Goal: Transaction & Acquisition: Purchase product/service

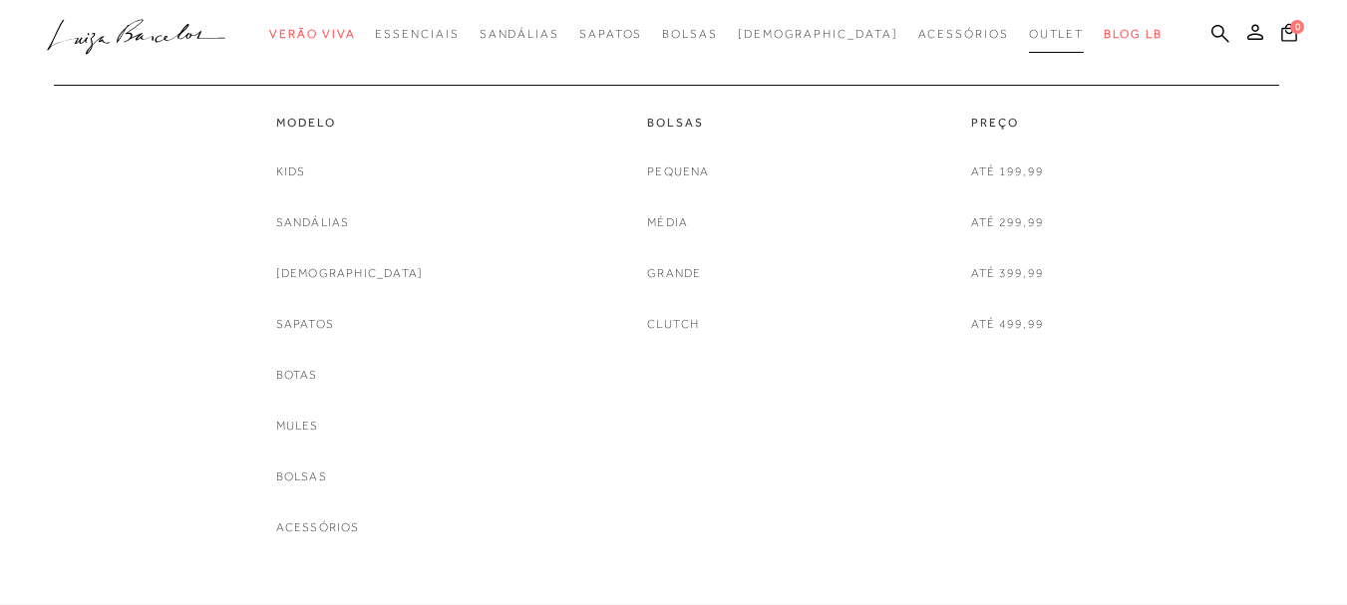
click at [1029, 42] on link "Outlet" at bounding box center [1057, 34] width 56 height 37
click at [350, 223] on link "Sandálias" at bounding box center [313, 222] width 74 height 21
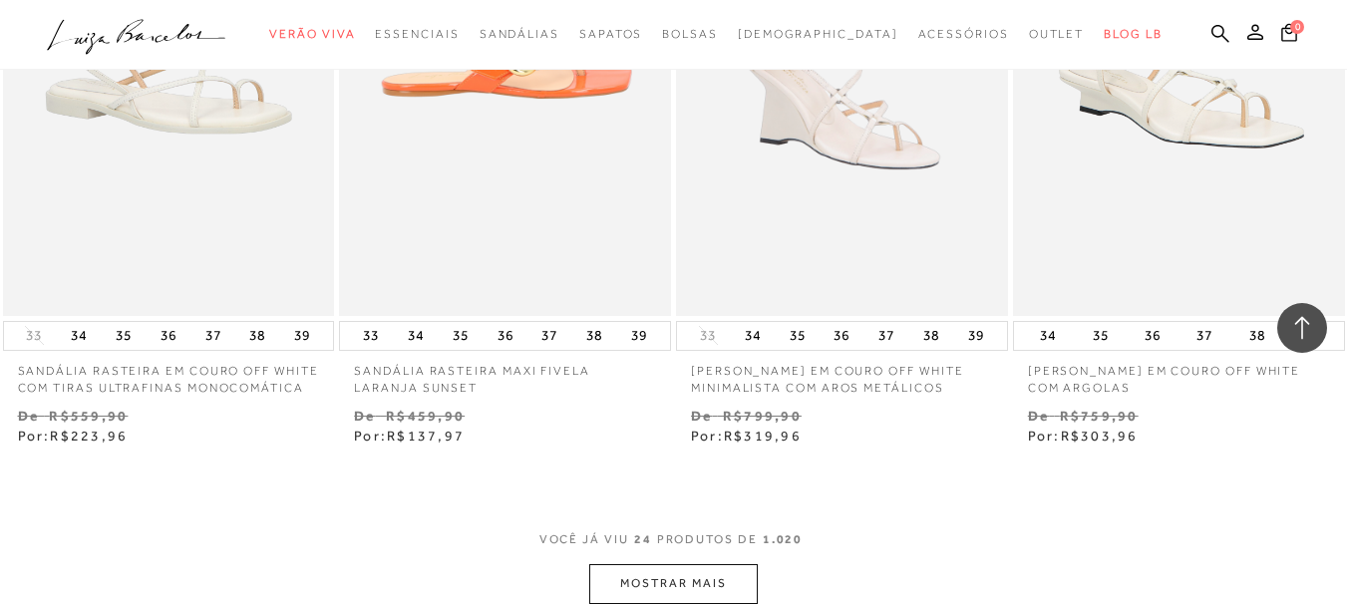
scroll to position [3690, 0]
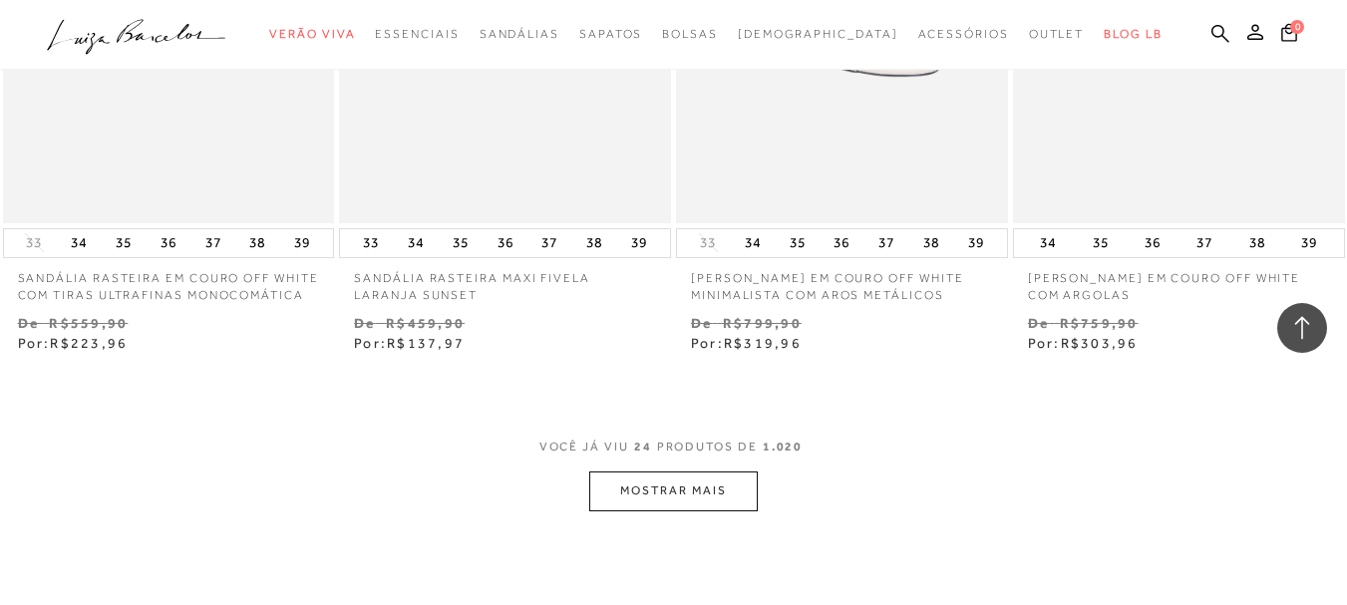
click at [668, 488] on button "MOSTRAR MAIS" at bounding box center [673, 491] width 168 height 39
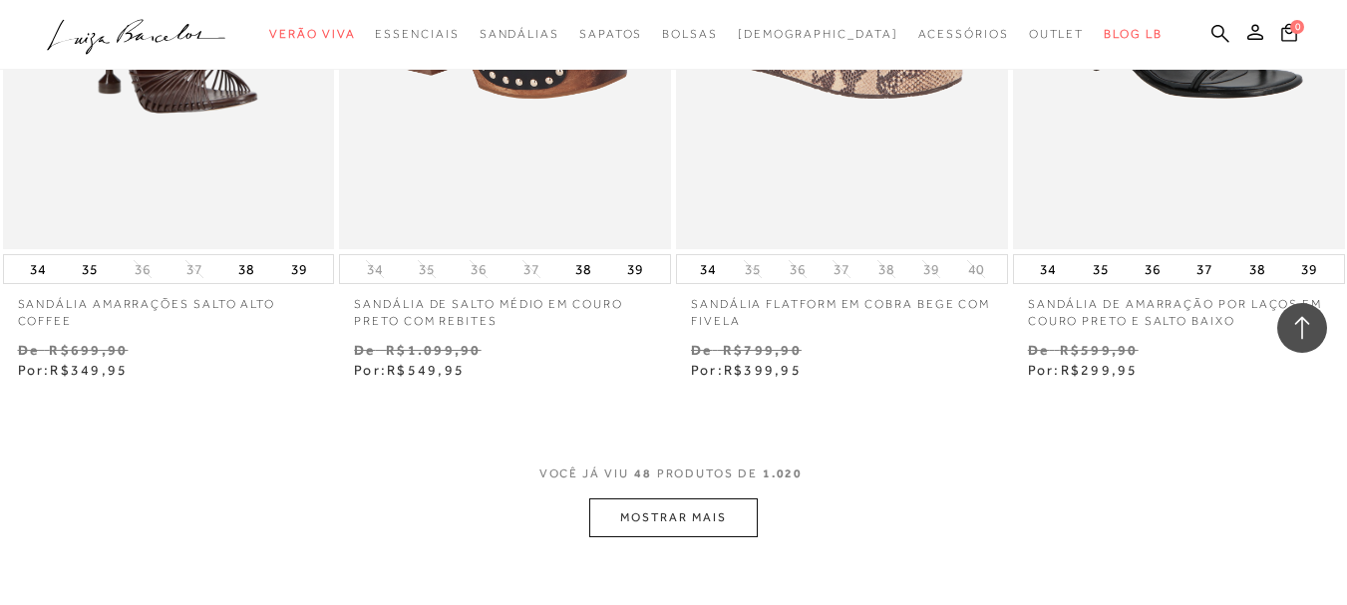
scroll to position [7773, 0]
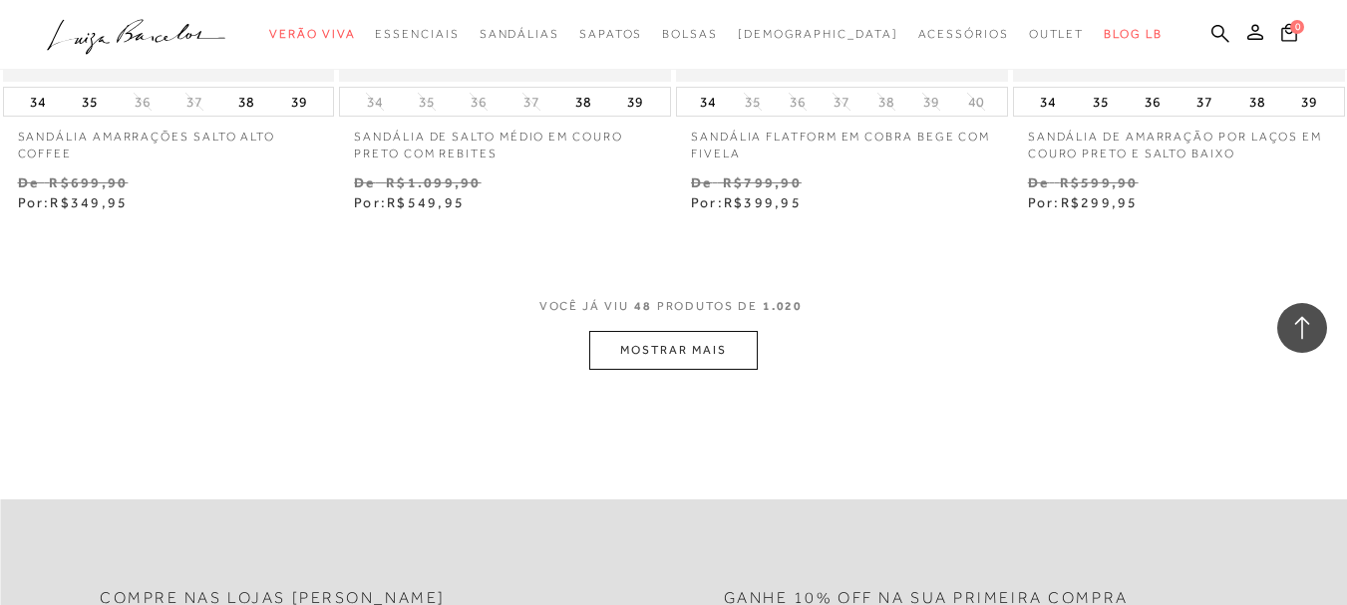
click at [682, 331] on button "MOSTRAR MAIS" at bounding box center [673, 350] width 168 height 39
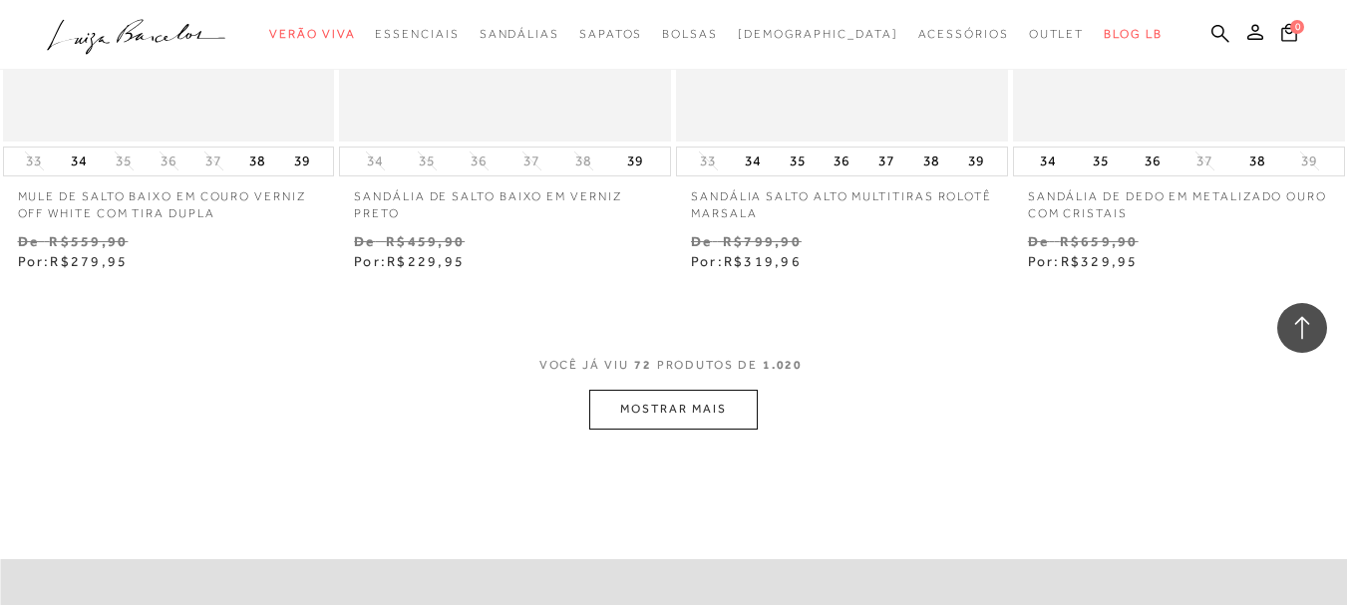
scroll to position [11662, 0]
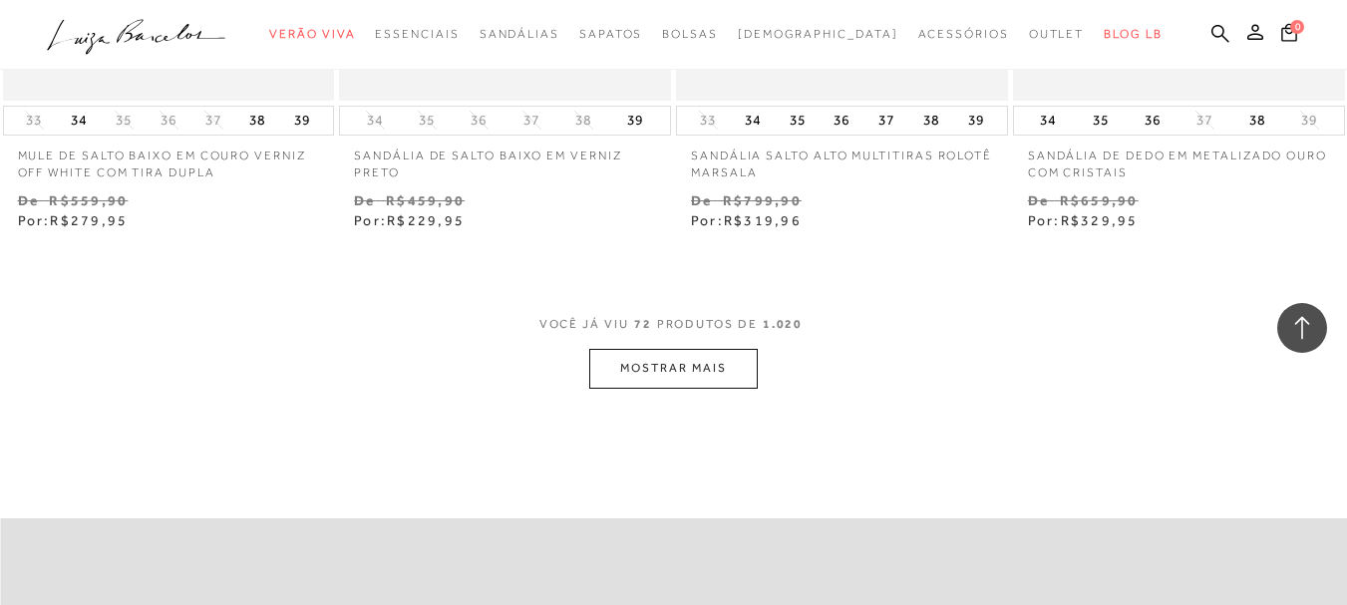
click at [657, 366] on button "MOSTRAR MAIS" at bounding box center [673, 368] width 168 height 39
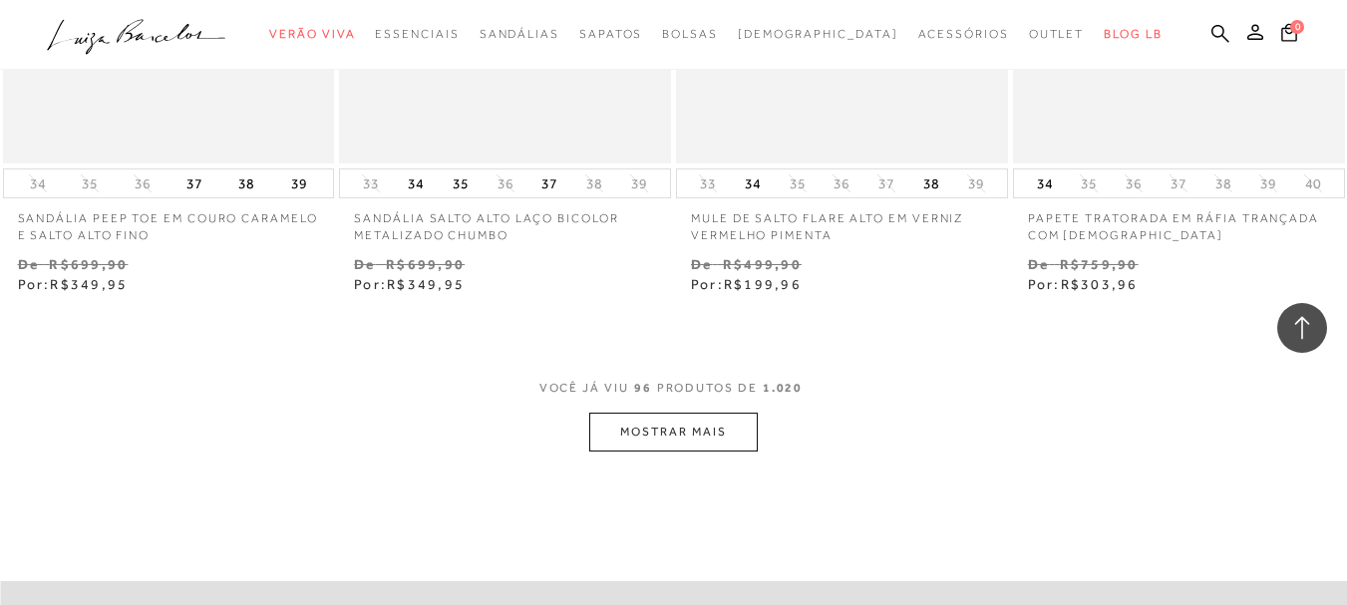
scroll to position [15551, 0]
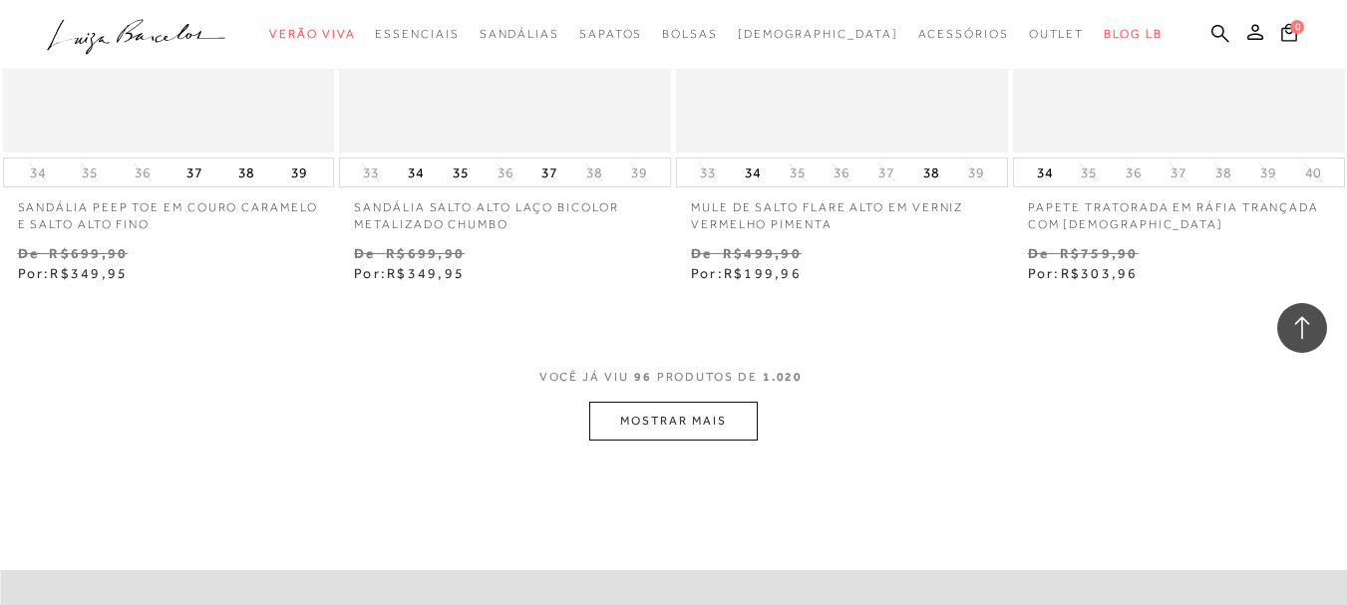
click at [673, 413] on button "MOSTRAR MAIS" at bounding box center [673, 421] width 168 height 39
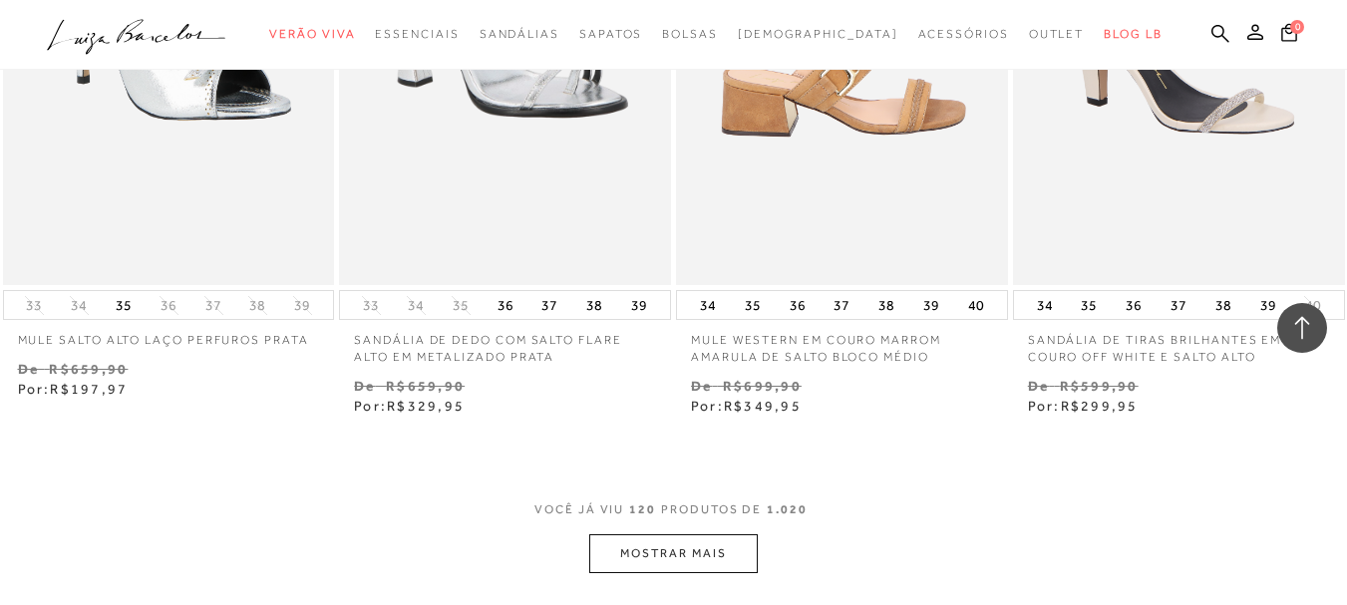
scroll to position [19540, 0]
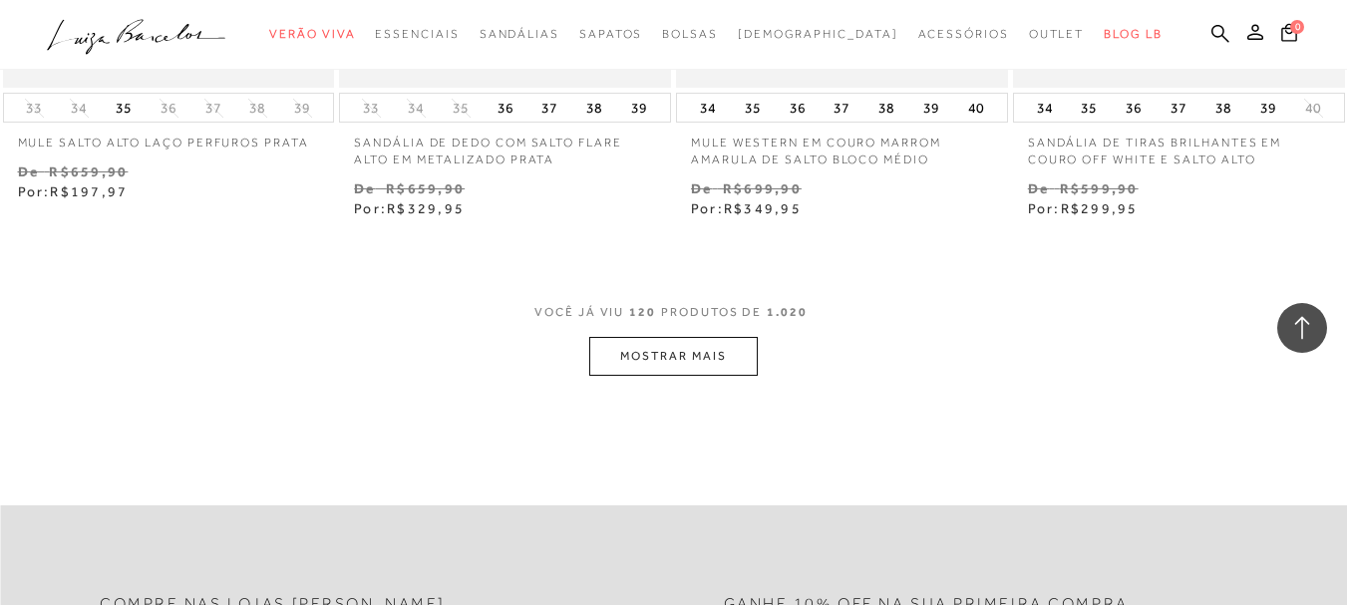
click at [672, 337] on button "MOSTRAR MAIS" at bounding box center [673, 356] width 168 height 39
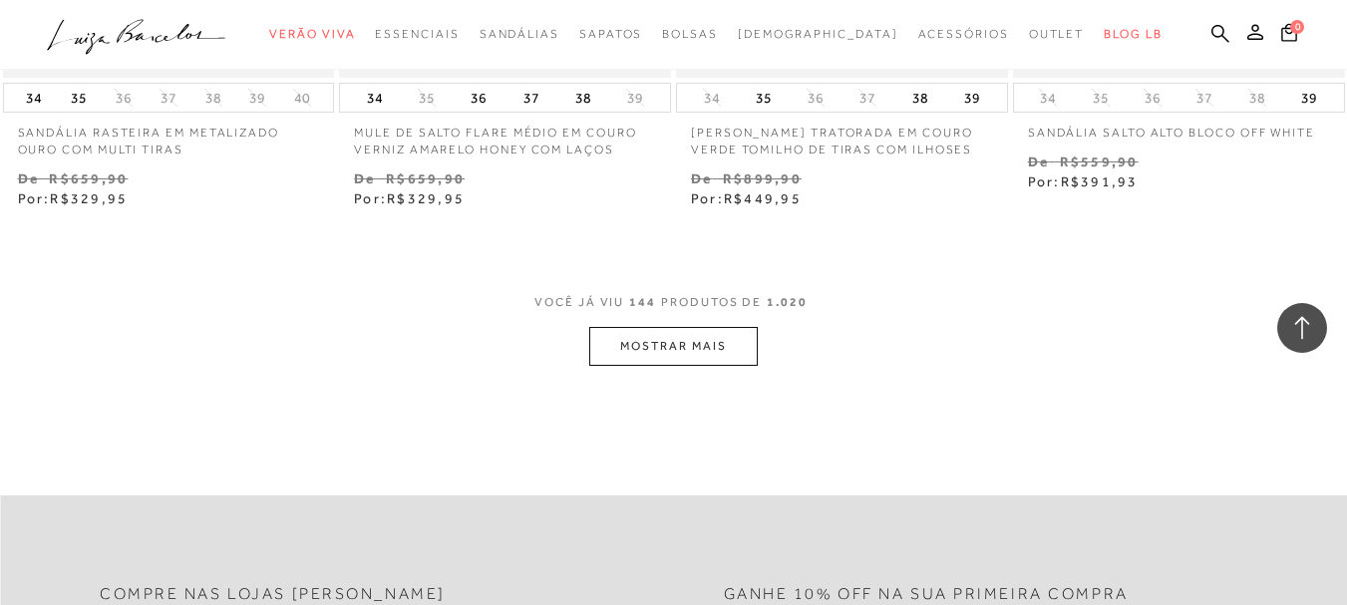
scroll to position [23529, 0]
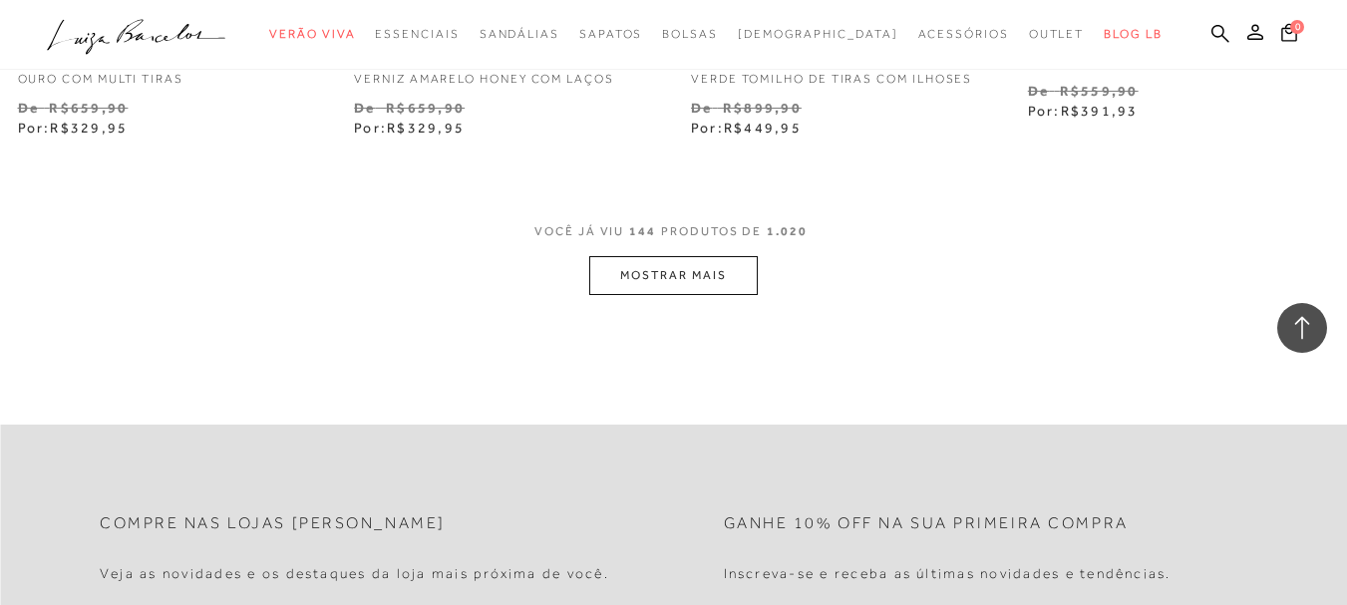
click at [687, 256] on button "MOSTRAR MAIS" at bounding box center [673, 275] width 168 height 39
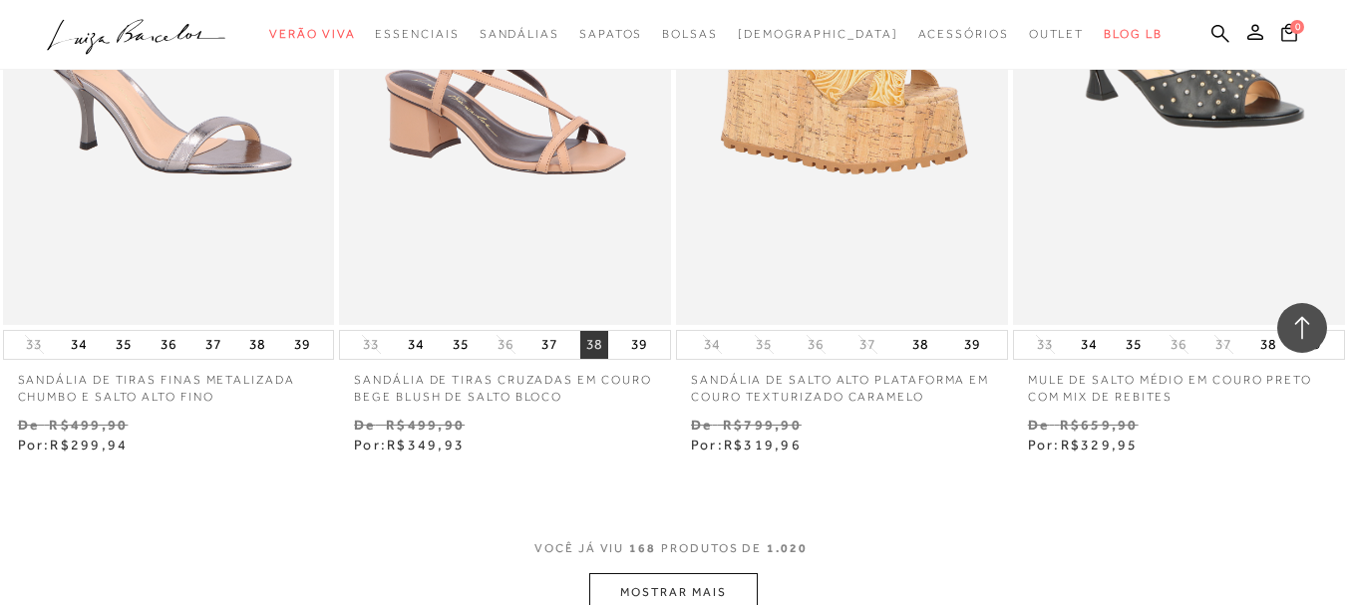
scroll to position [27219, 0]
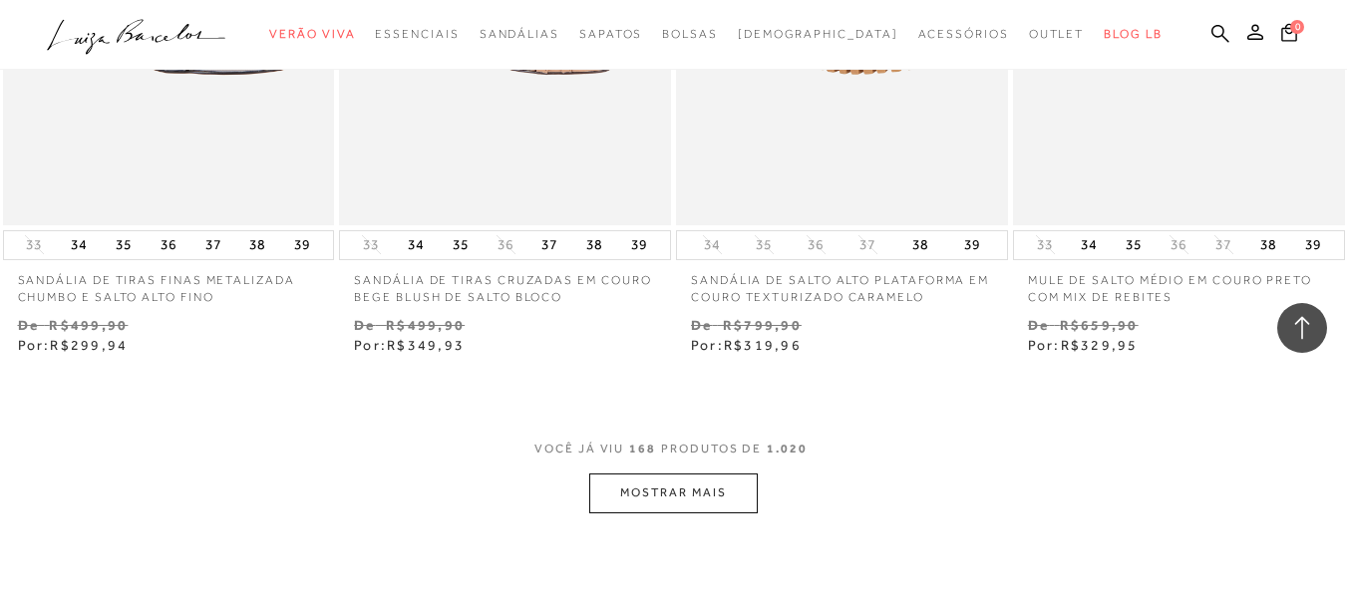
click at [673, 474] on button "MOSTRAR MAIS" at bounding box center [673, 493] width 168 height 39
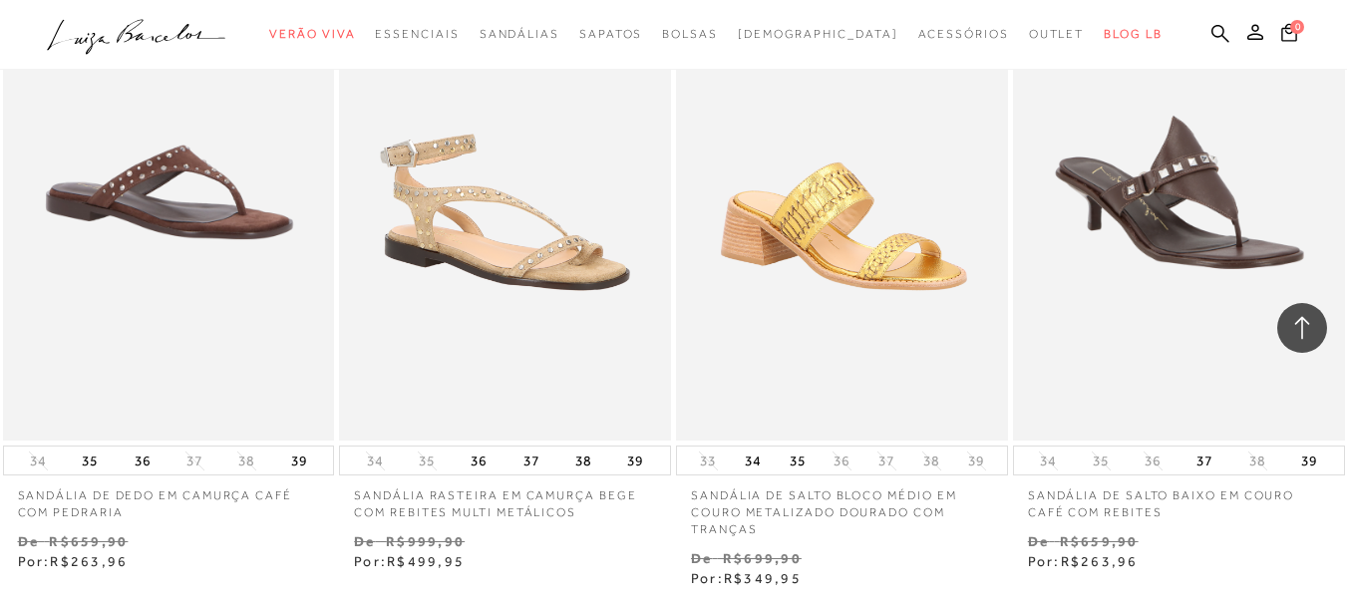
scroll to position [31208, 0]
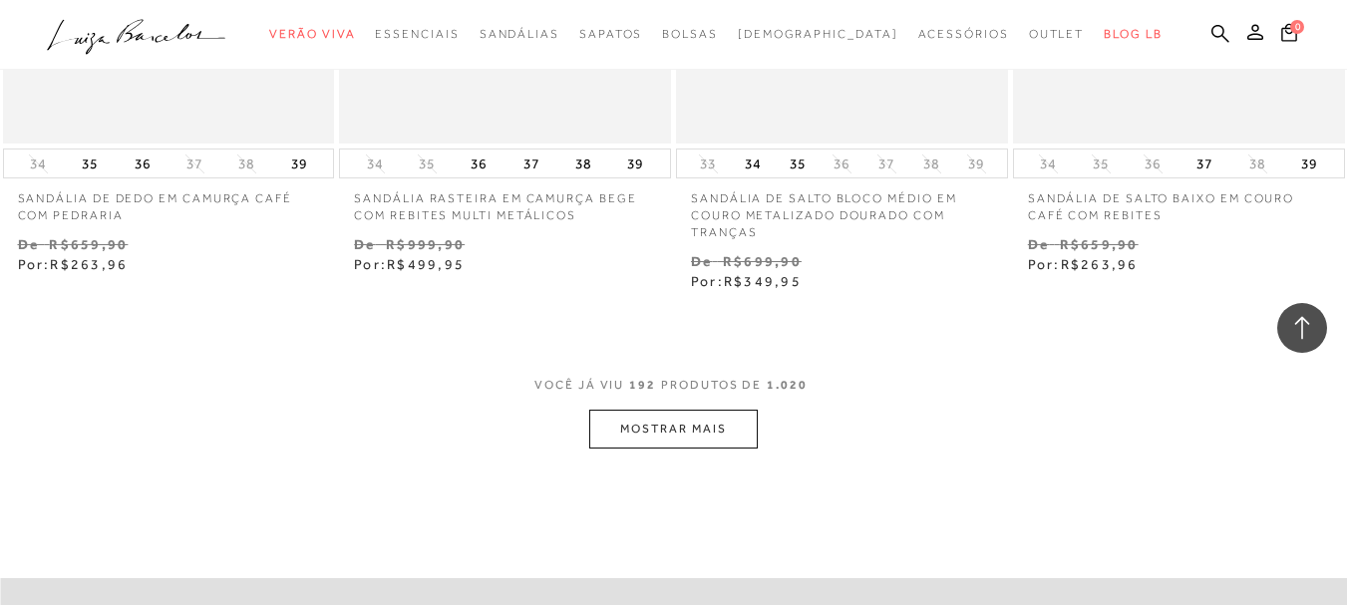
click at [686, 410] on button "MOSTRAR MAIS" at bounding box center [673, 429] width 168 height 39
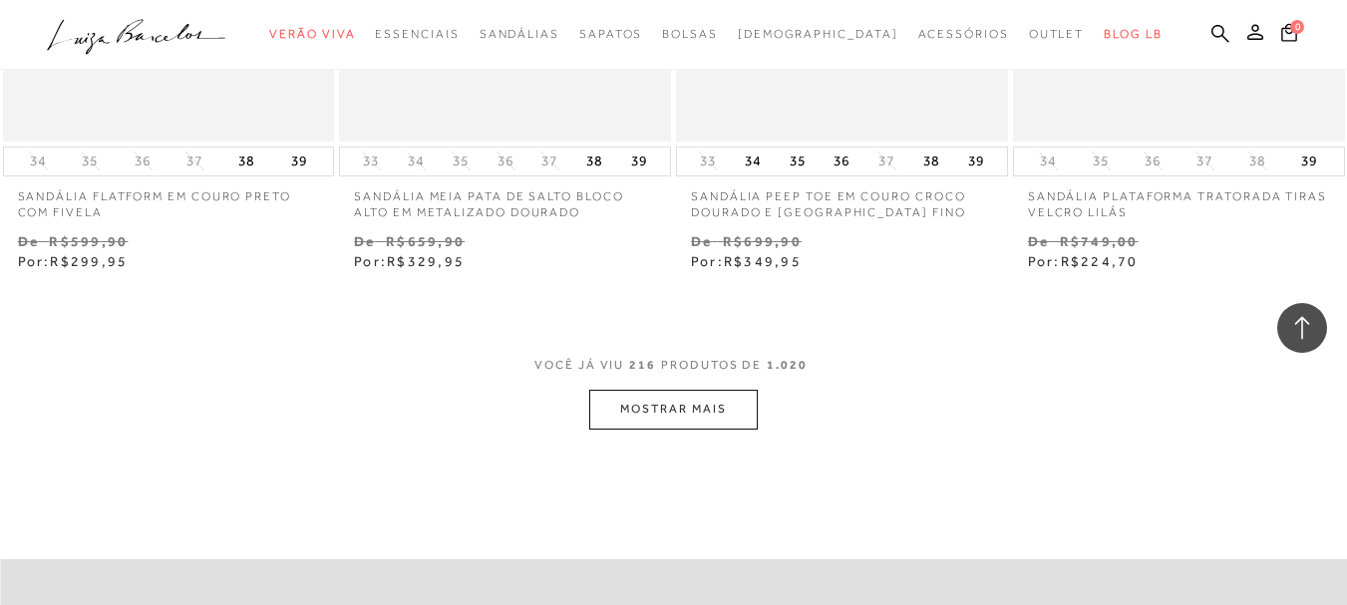
scroll to position [35198, 0]
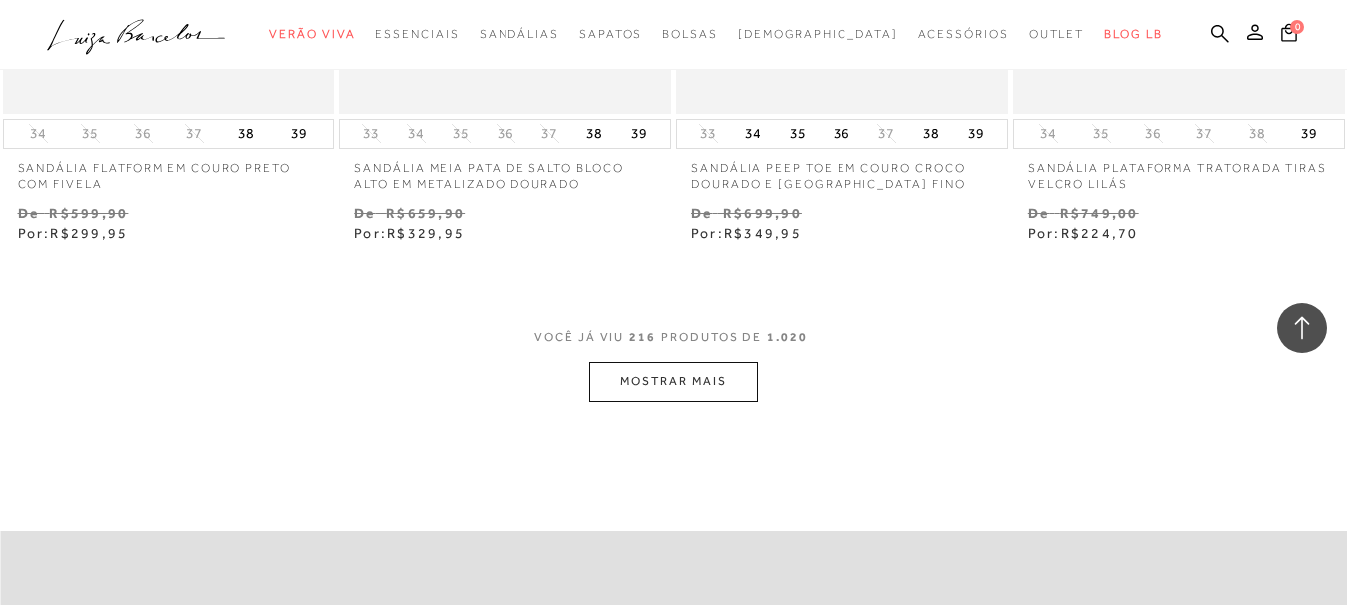
click at [686, 362] on button "MOSTRAR MAIS" at bounding box center [673, 381] width 168 height 39
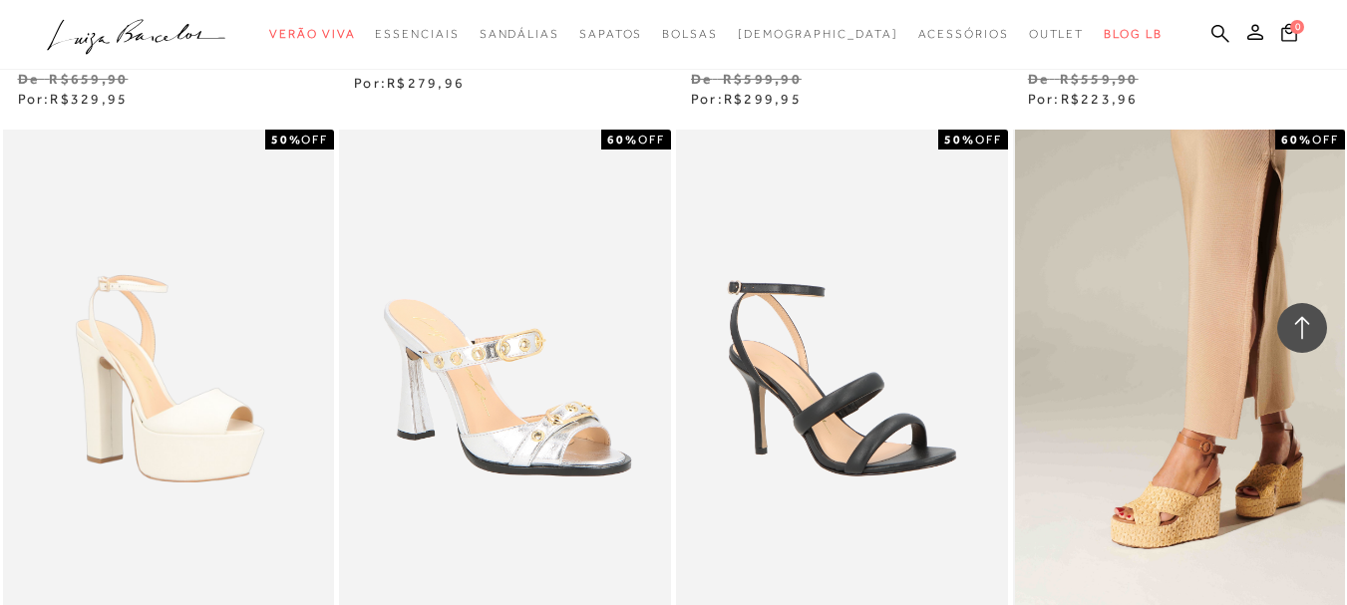
scroll to position [38788, 0]
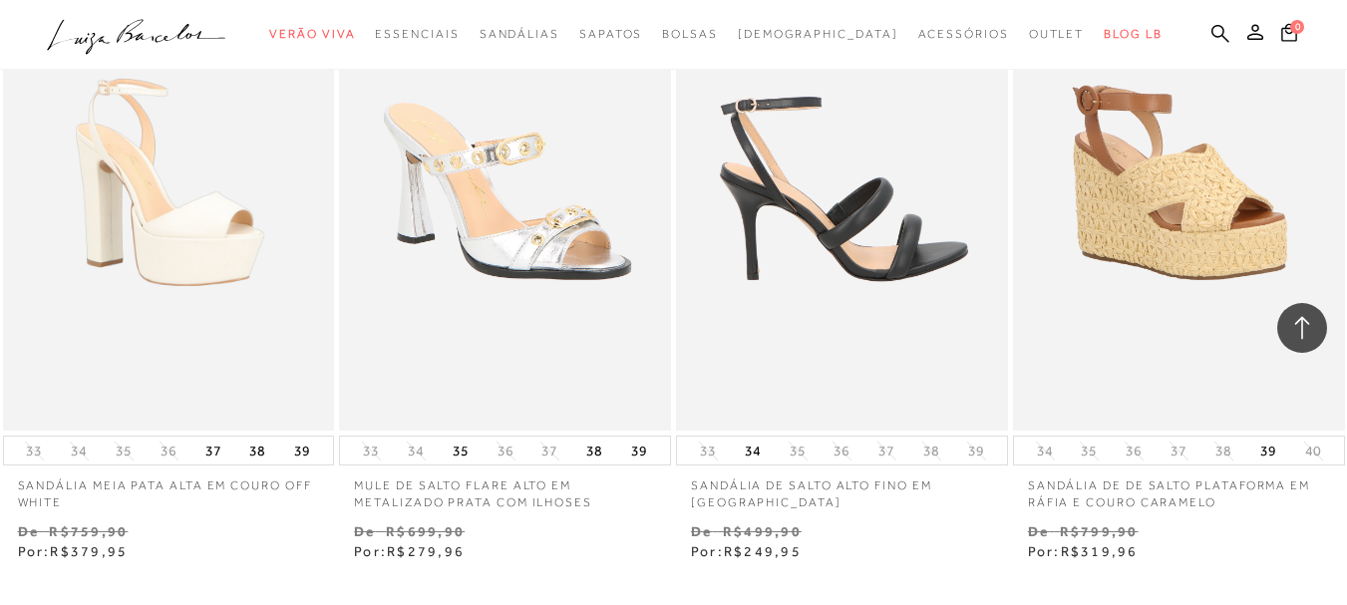
click at [703, 273] on img at bounding box center [843, 182] width 330 height 498
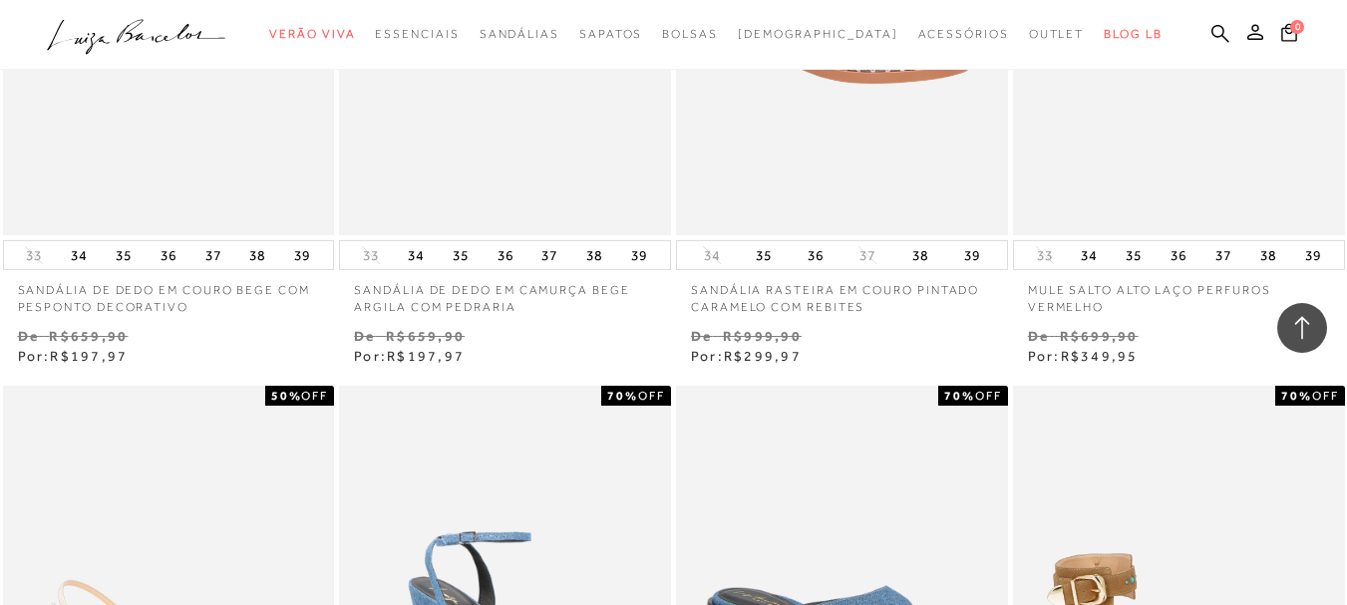
scroll to position [39290, 0]
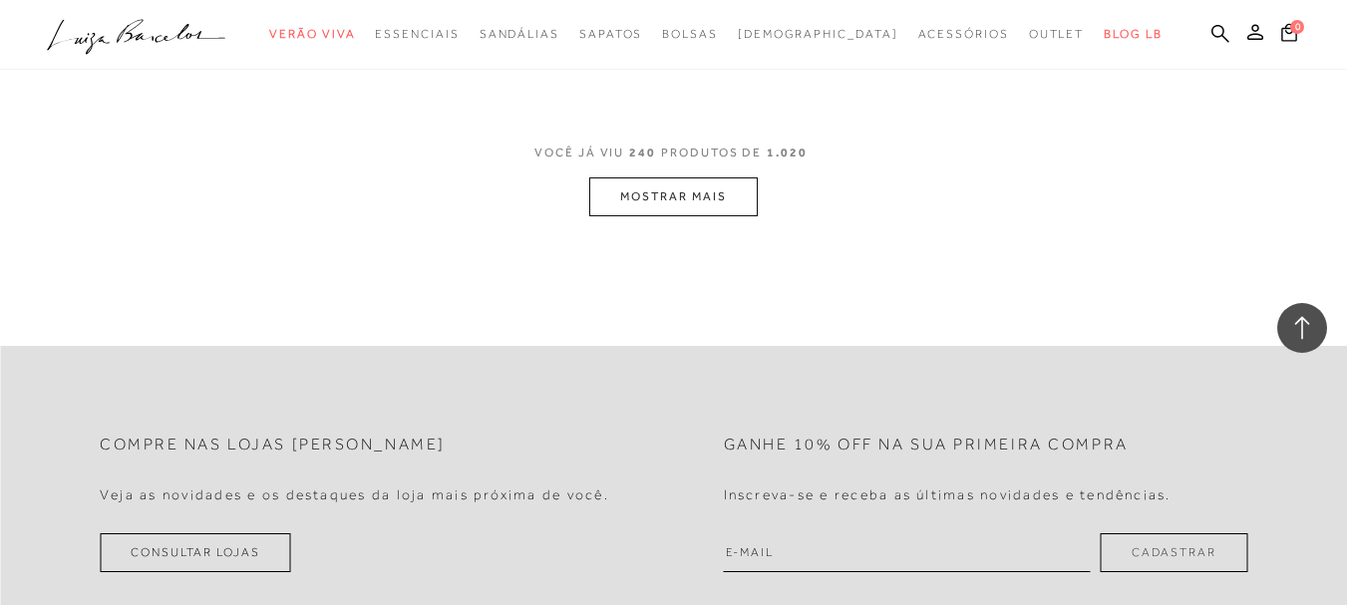
click at [688, 178] on button "MOSTRAR MAIS" at bounding box center [673, 197] width 168 height 39
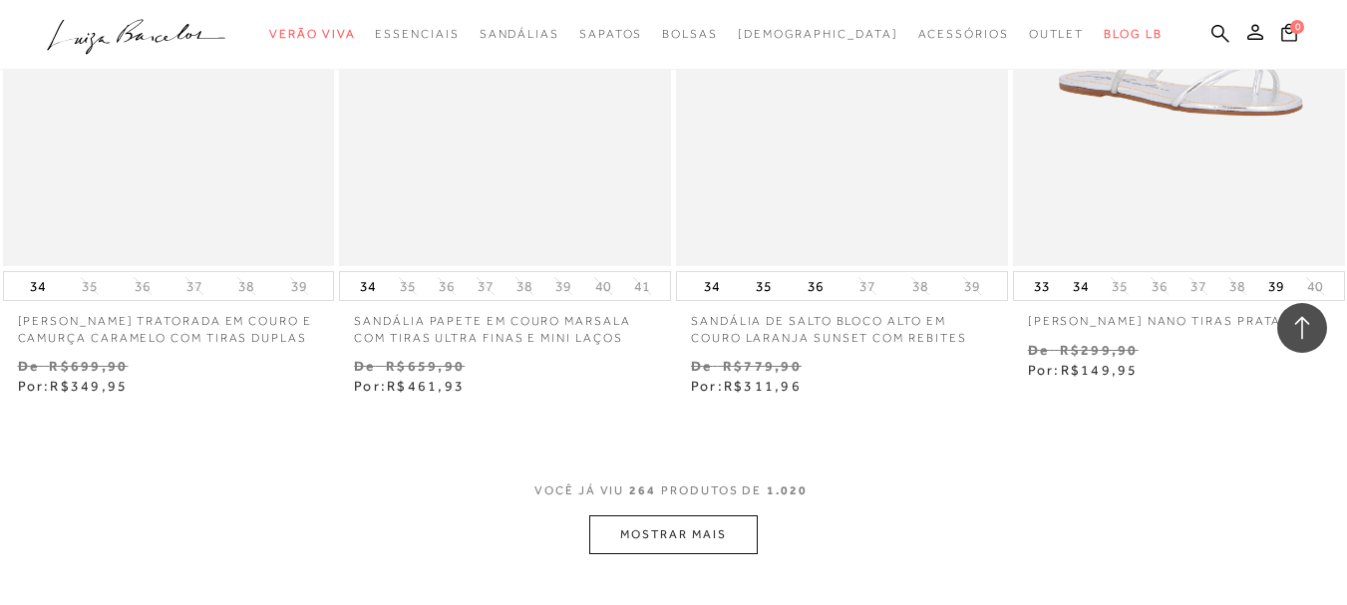
scroll to position [42880, 0]
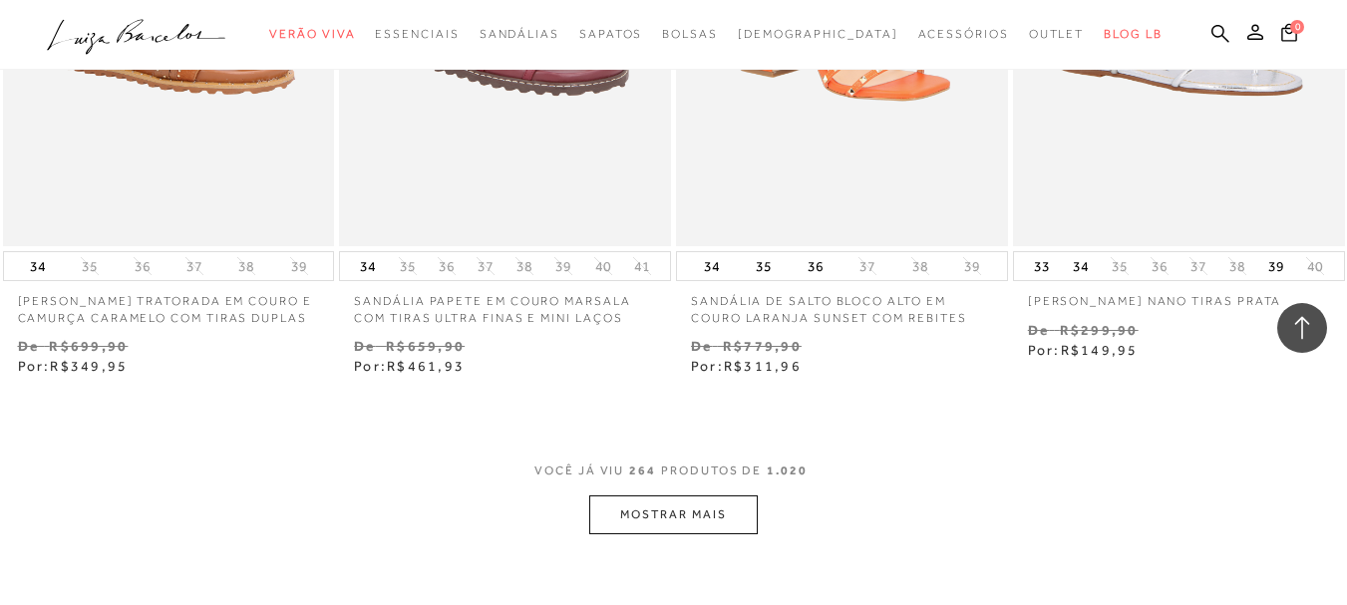
click at [691, 500] on button "MOSTRAR MAIS" at bounding box center [673, 515] width 168 height 39
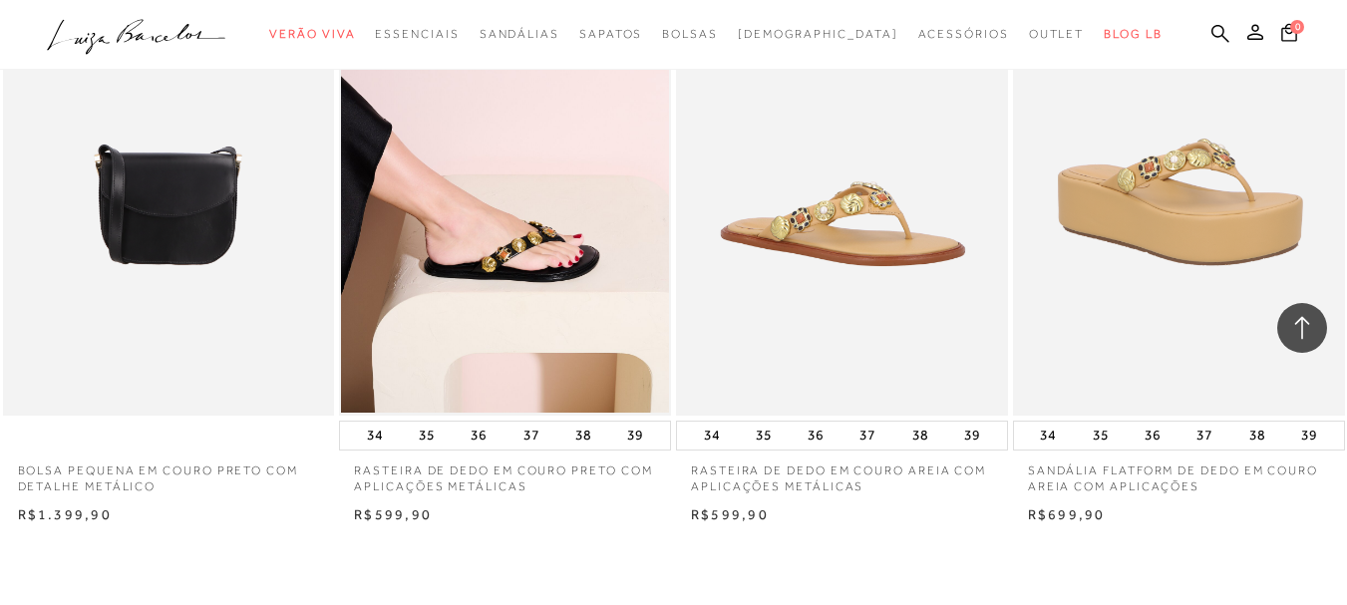
scroll to position [3690, 0]
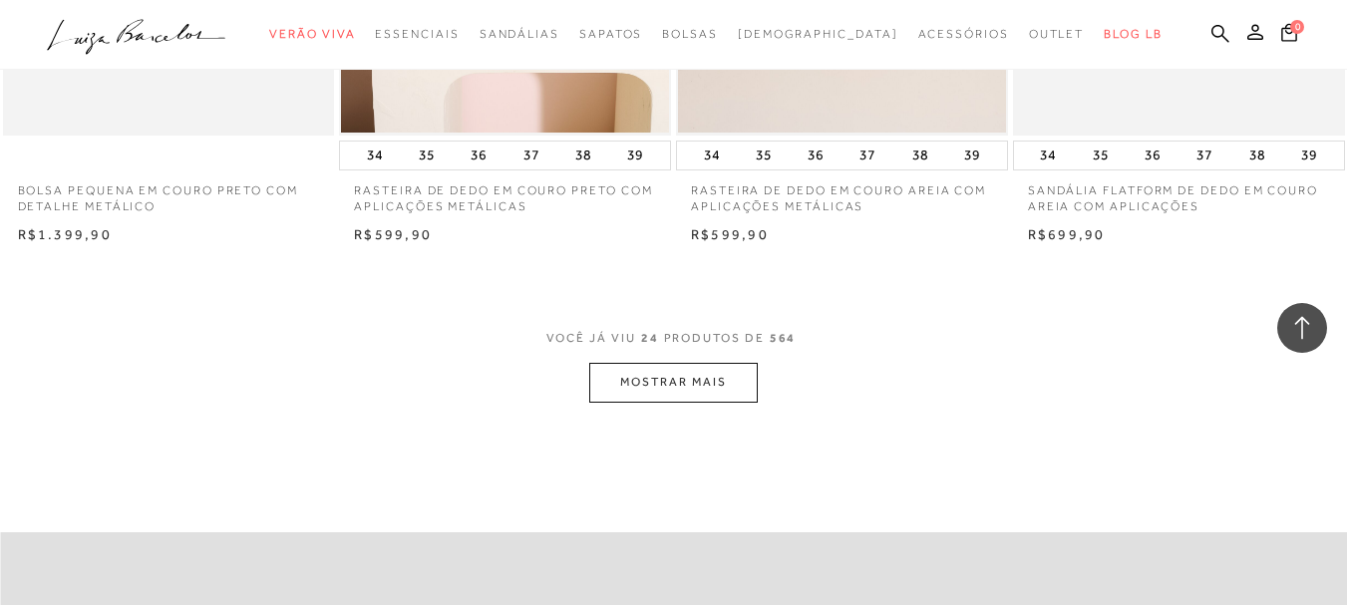
click at [704, 375] on button "MOSTRAR MAIS" at bounding box center [673, 382] width 168 height 39
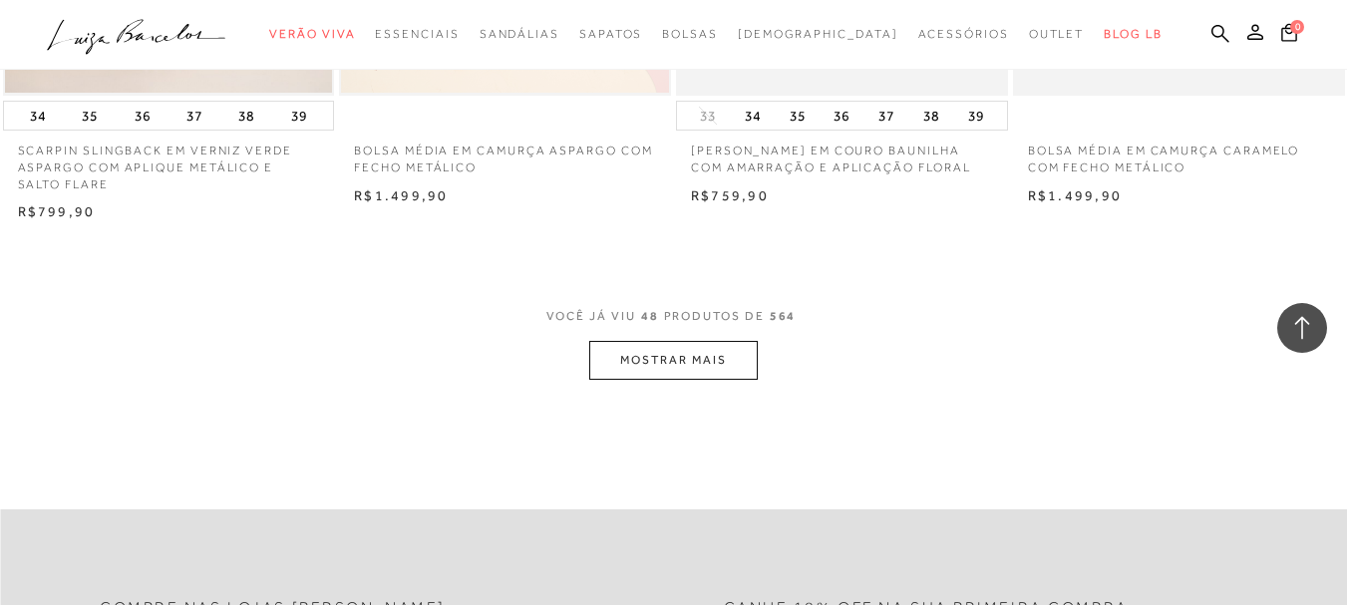
scroll to position [7679, 0]
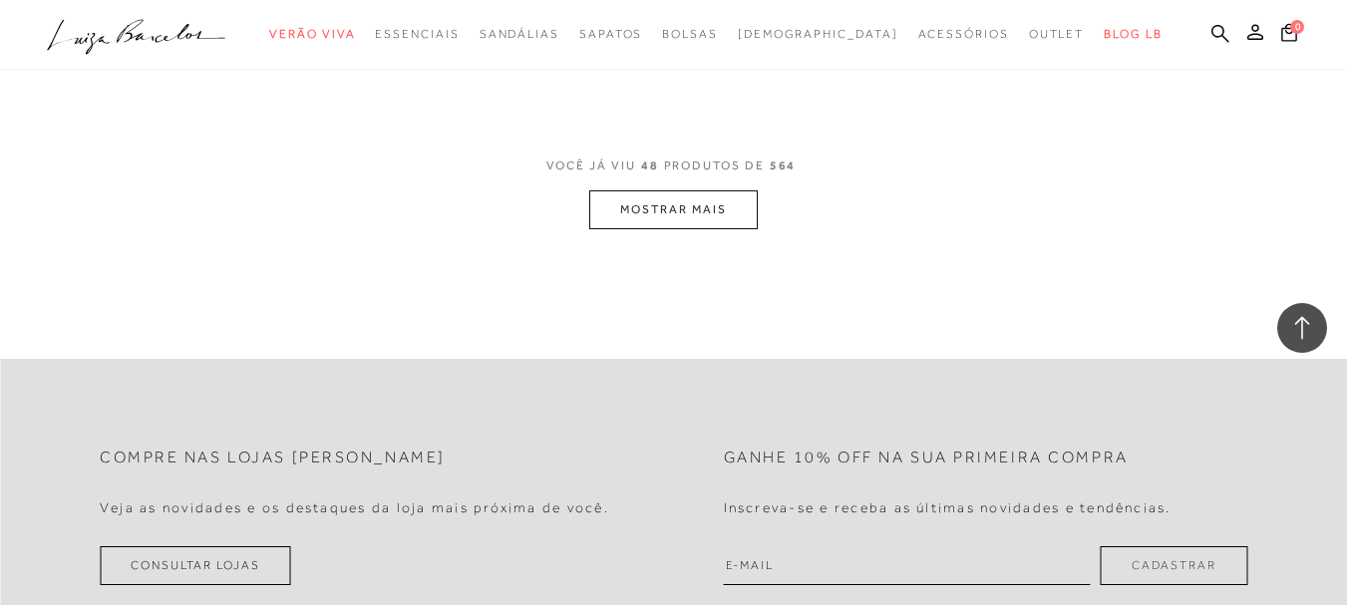
click at [653, 206] on button "MOSTRAR MAIS" at bounding box center [673, 209] width 168 height 39
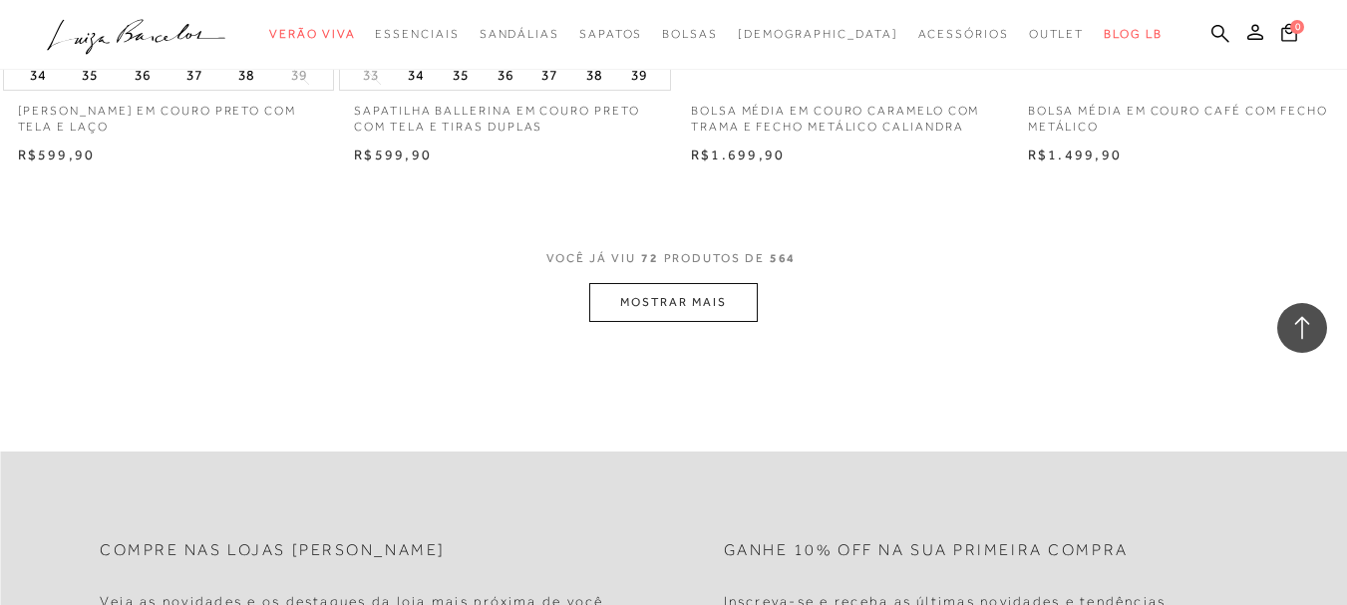
scroll to position [11369, 0]
